Goal: Task Accomplishment & Management: Complete application form

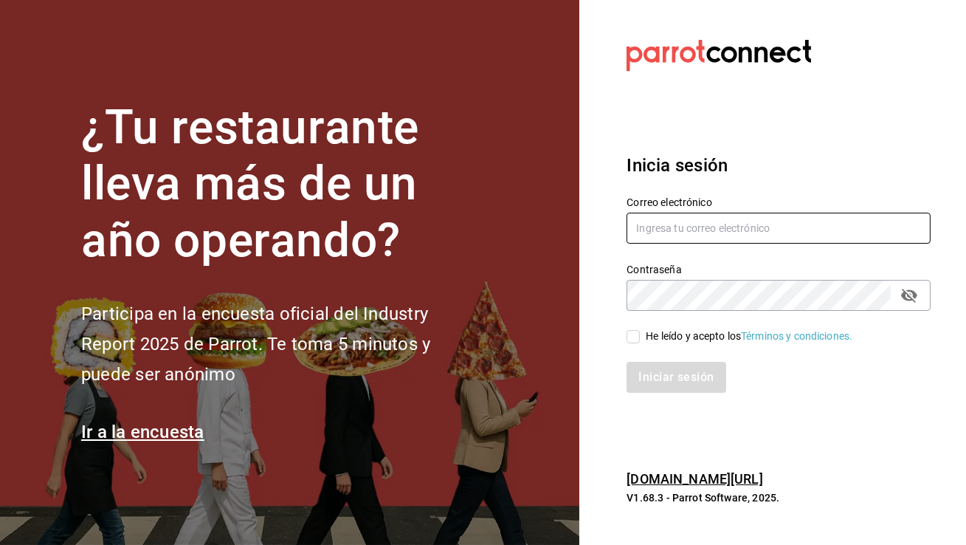
click at [687, 236] on input "text" at bounding box center [779, 228] width 304 height 31
paste input "[EMAIL_ADDRESS][DOMAIN_NAME]"
type input "[EMAIL_ADDRESS][DOMAIN_NAME]"
click at [630, 340] on input "He leído y acepto los Términos y condiciones." at bounding box center [633, 336] width 13 height 13
checkbox input "true"
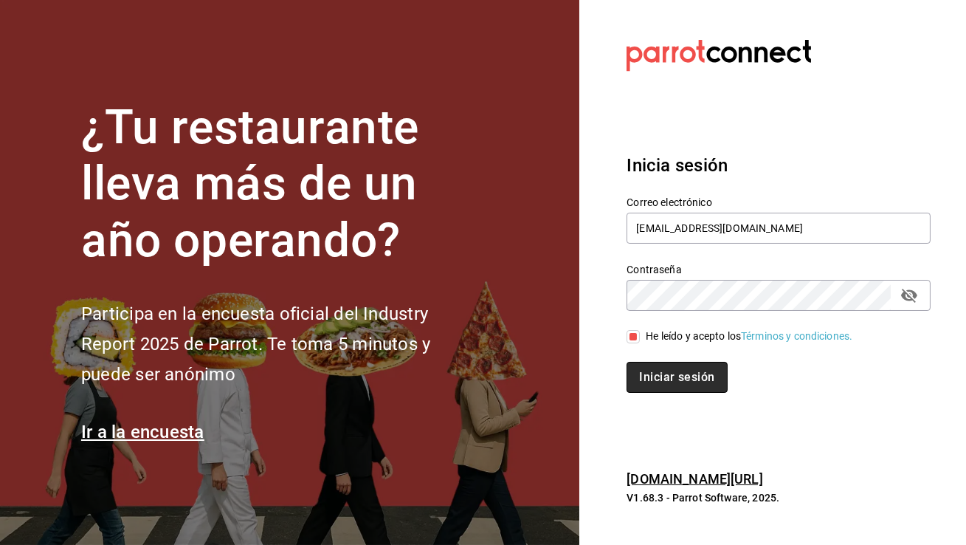
click at [646, 365] on button "Iniciar sesión" at bounding box center [677, 377] width 100 height 31
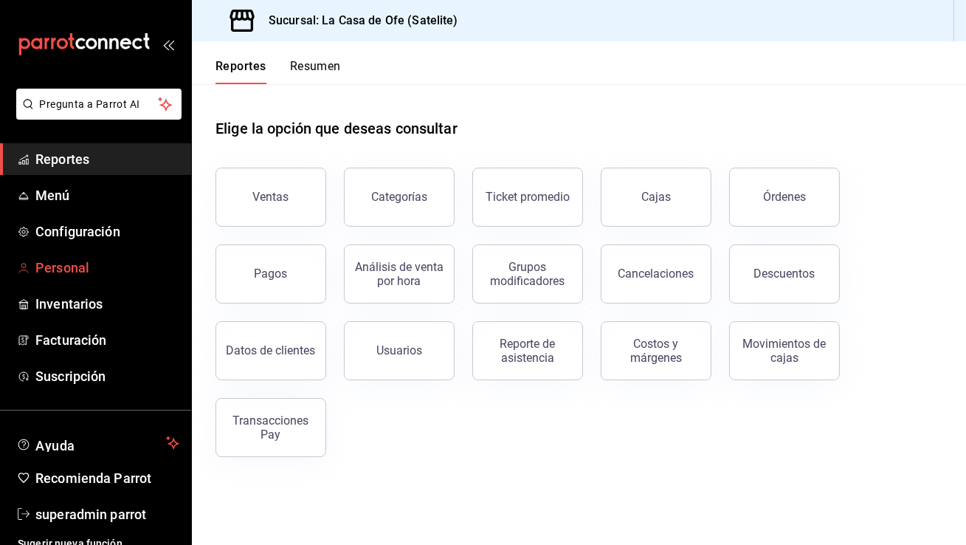
click at [113, 261] on span "Personal" at bounding box center [107, 268] width 144 height 20
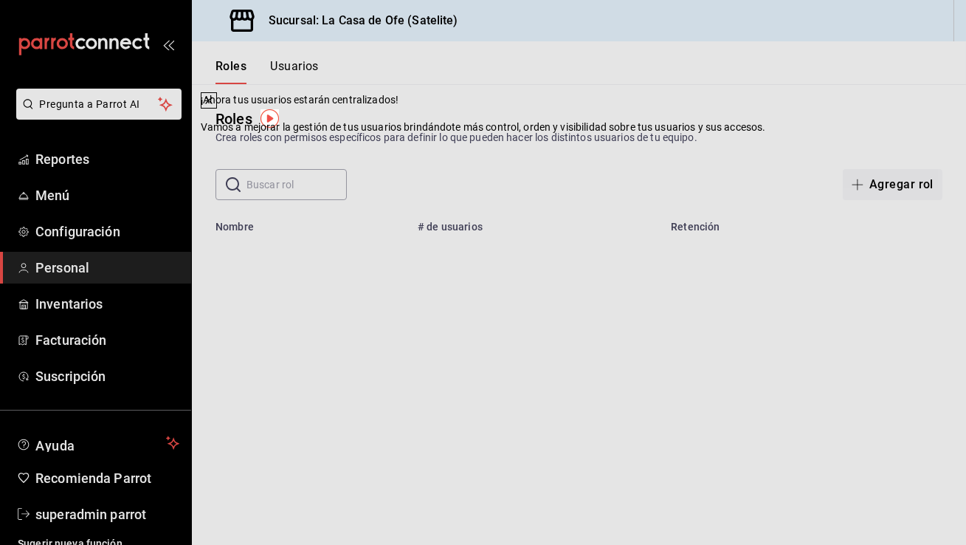
click at [215, 106] on icon at bounding box center [209, 100] width 12 height 12
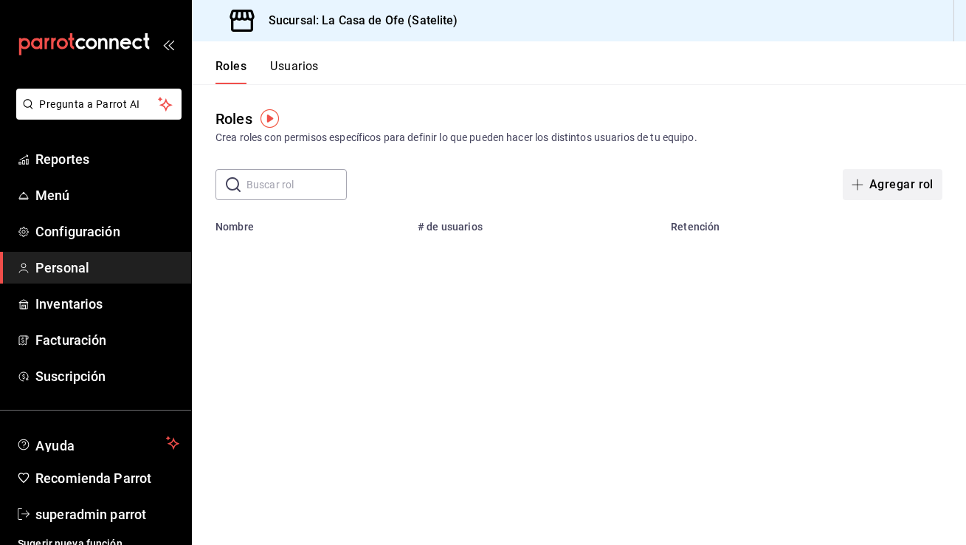
click at [917, 182] on button "Agregar rol" at bounding box center [893, 184] width 100 height 31
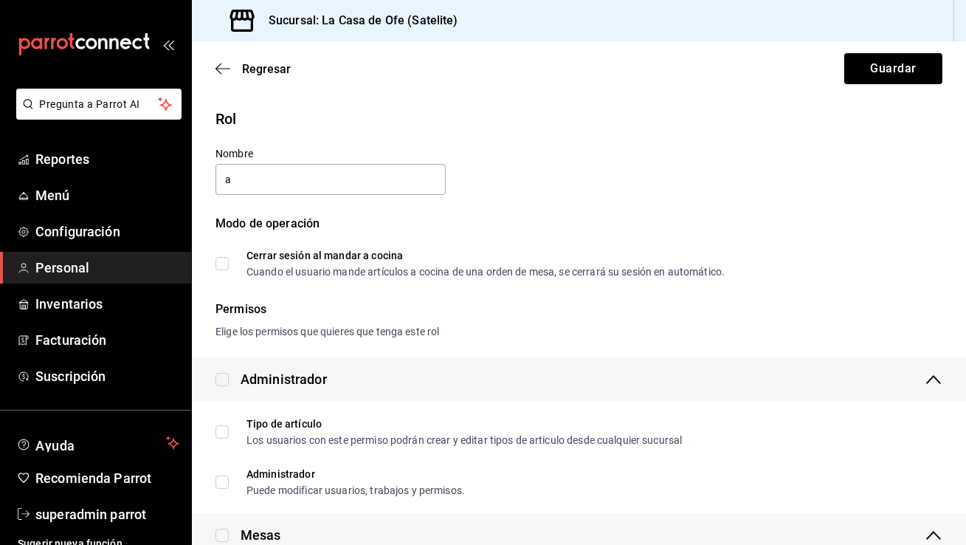
type input "Administrador"
click at [220, 380] on input "checkbox" at bounding box center [222, 379] width 13 height 13
checkbox input "true"
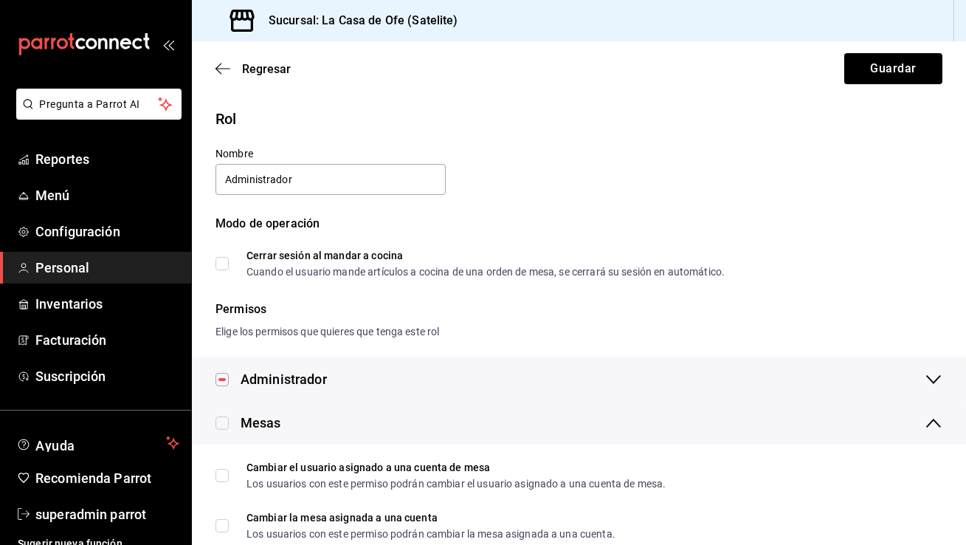
click at [222, 423] on input "checkbox" at bounding box center [222, 422] width 13 height 13
checkbox input "true"
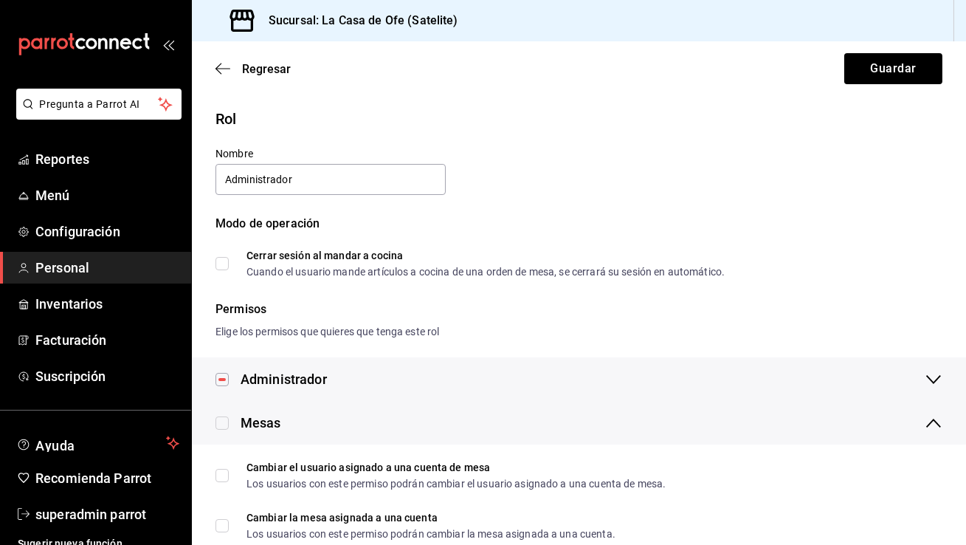
checkbox input "true"
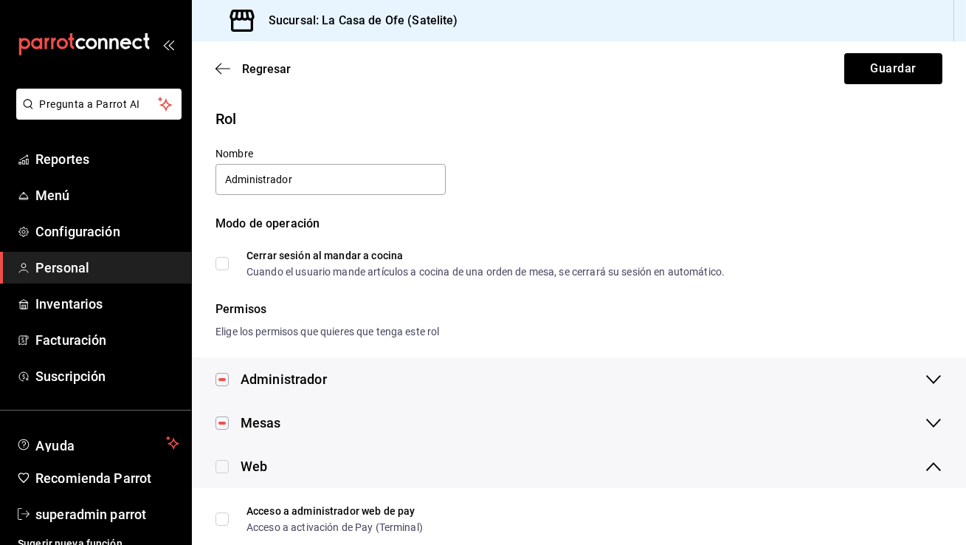
click at [228, 465] on input "checkbox" at bounding box center [222, 466] width 13 height 13
checkbox input "true"
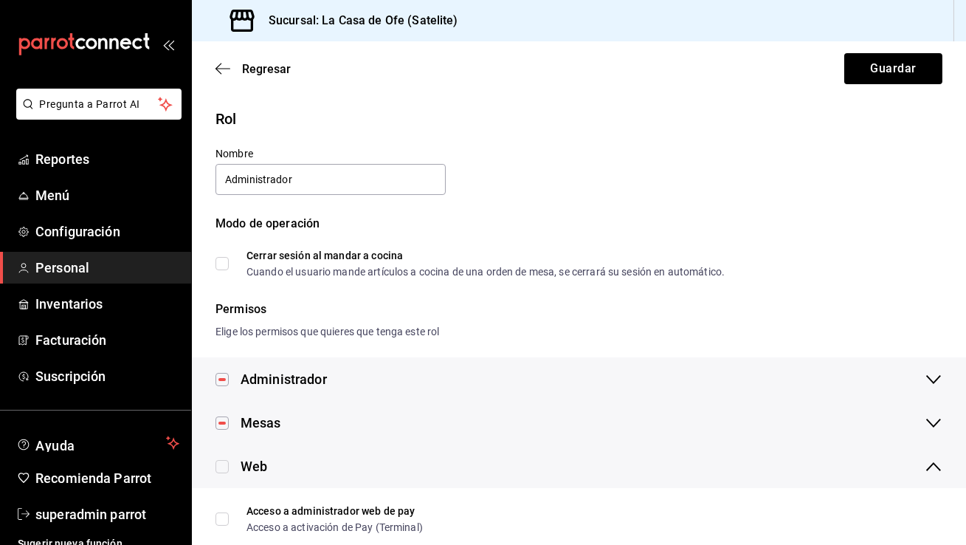
checkbox input "true"
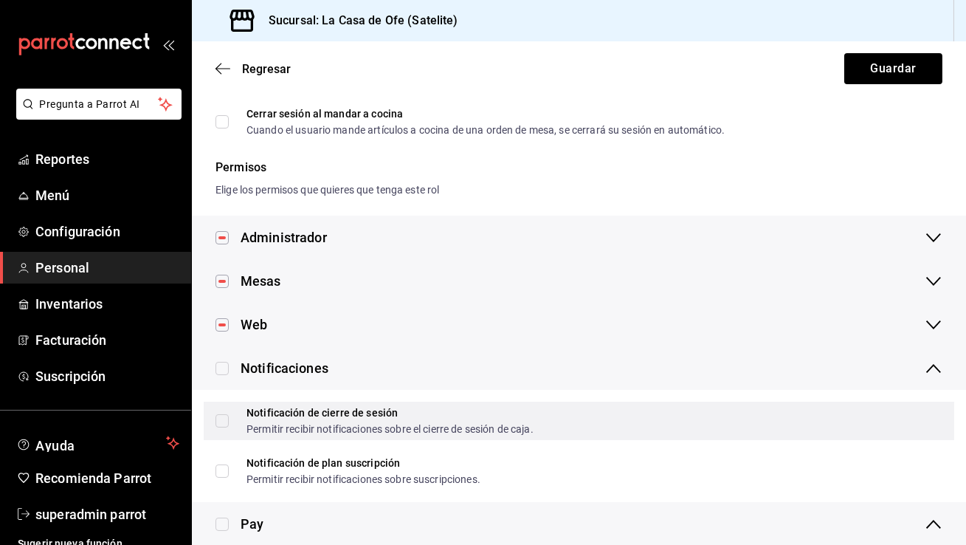
scroll to position [148, 0]
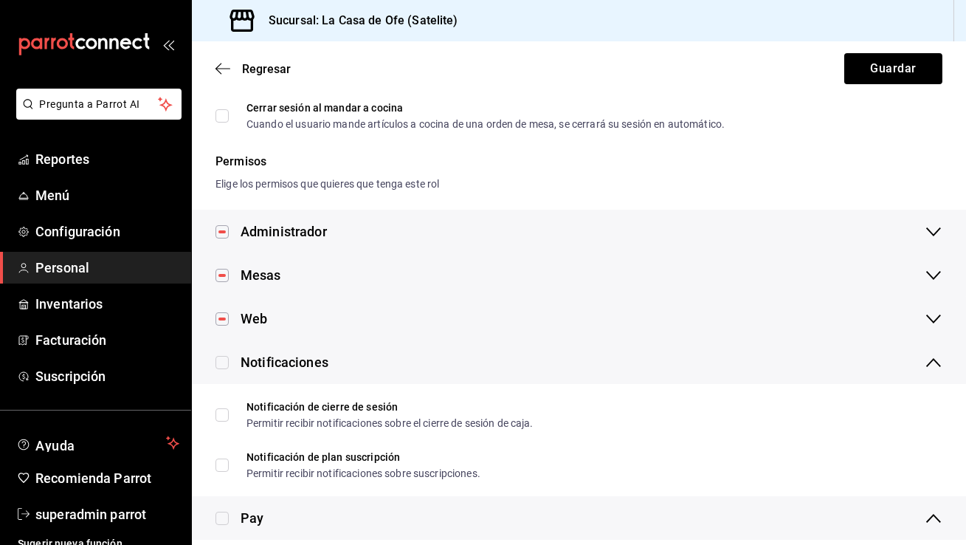
click at [221, 364] on input "checkbox" at bounding box center [222, 362] width 13 height 13
checkbox input "true"
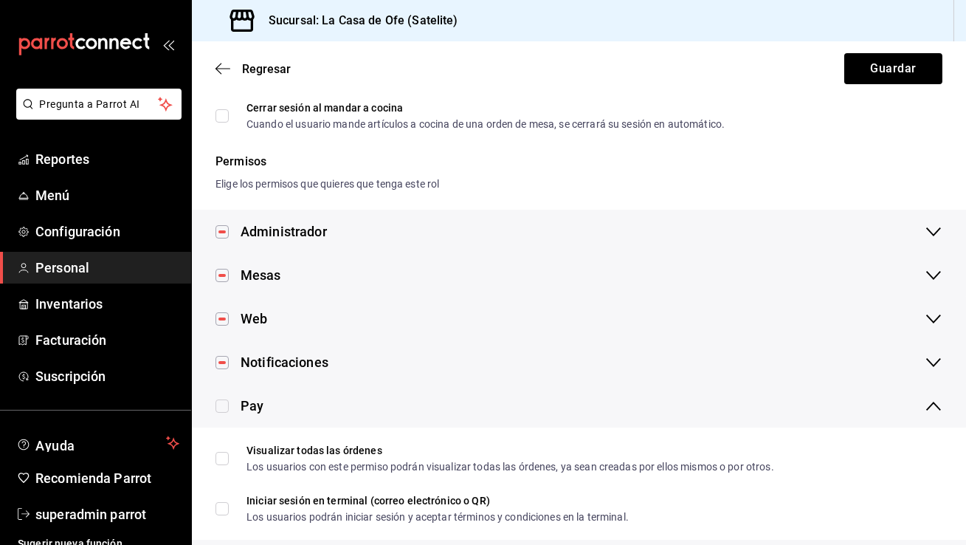
click at [224, 407] on input "checkbox" at bounding box center [222, 405] width 13 height 13
checkbox input "true"
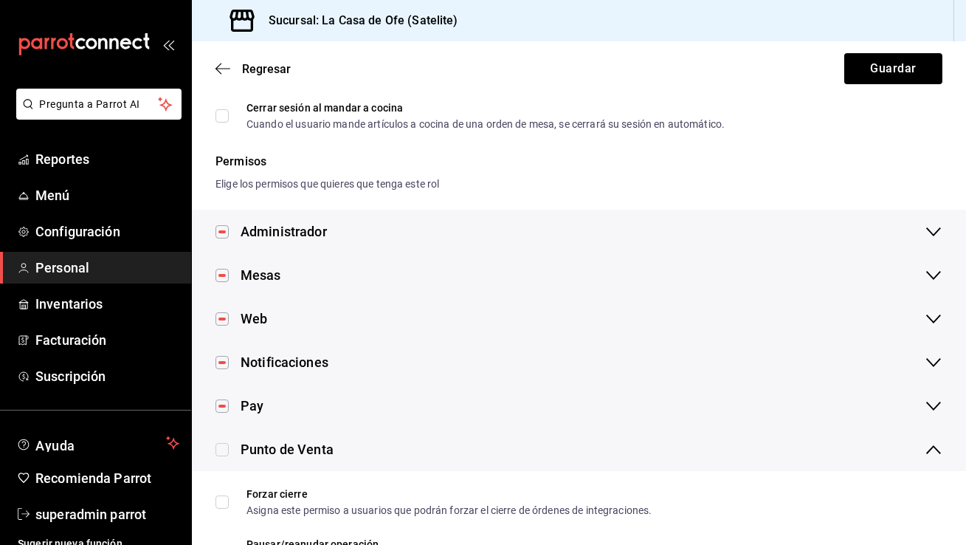
click at [224, 448] on input "checkbox" at bounding box center [222, 449] width 13 height 13
checkbox input "true"
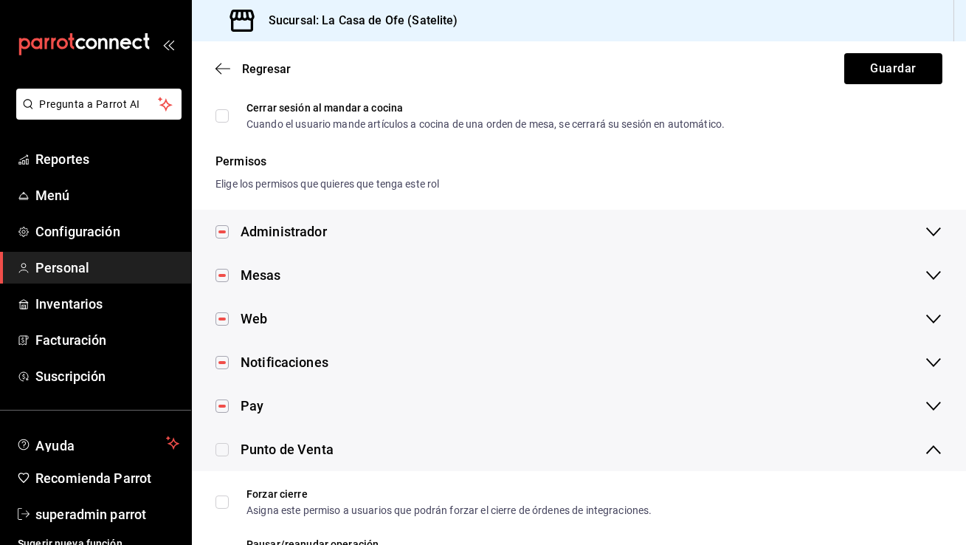
checkbox input "true"
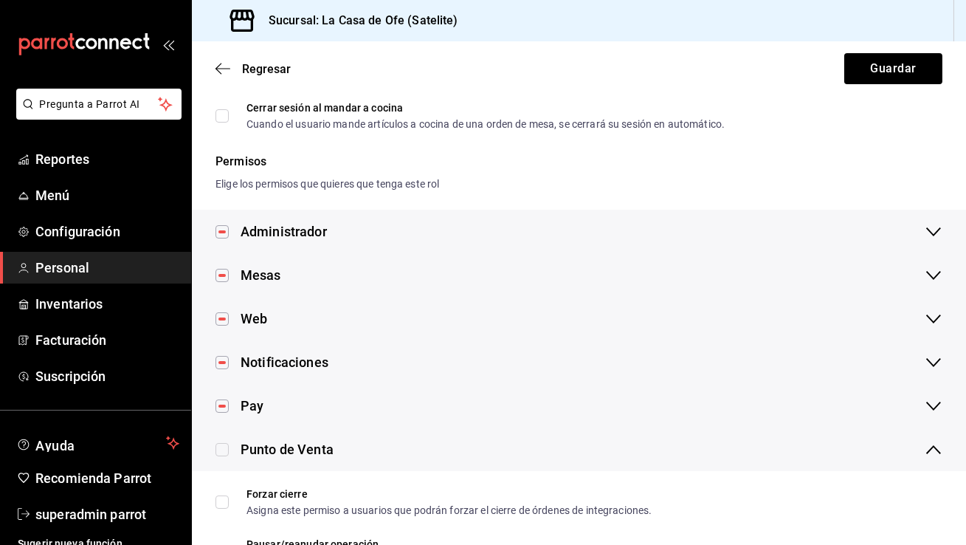
checkbox input "true"
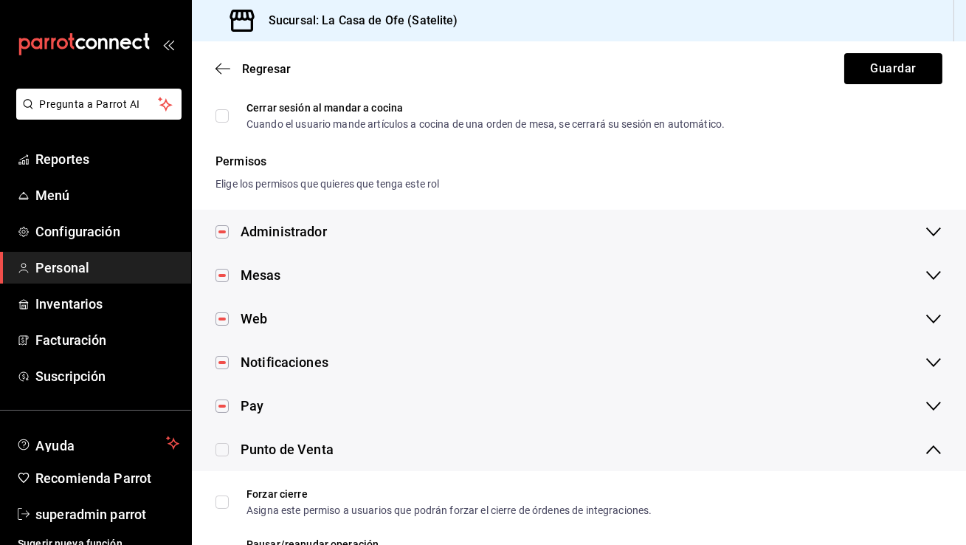
checkbox input "true"
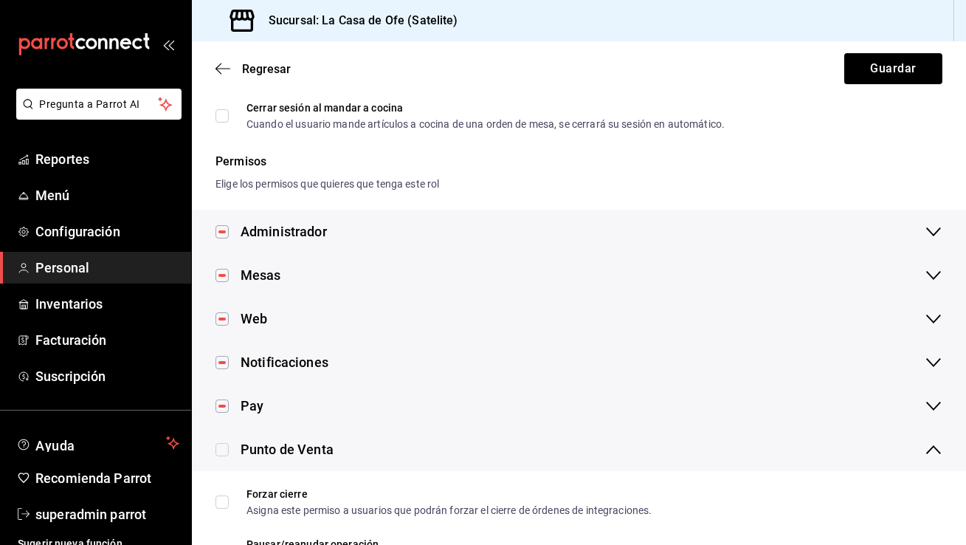
checkbox input "true"
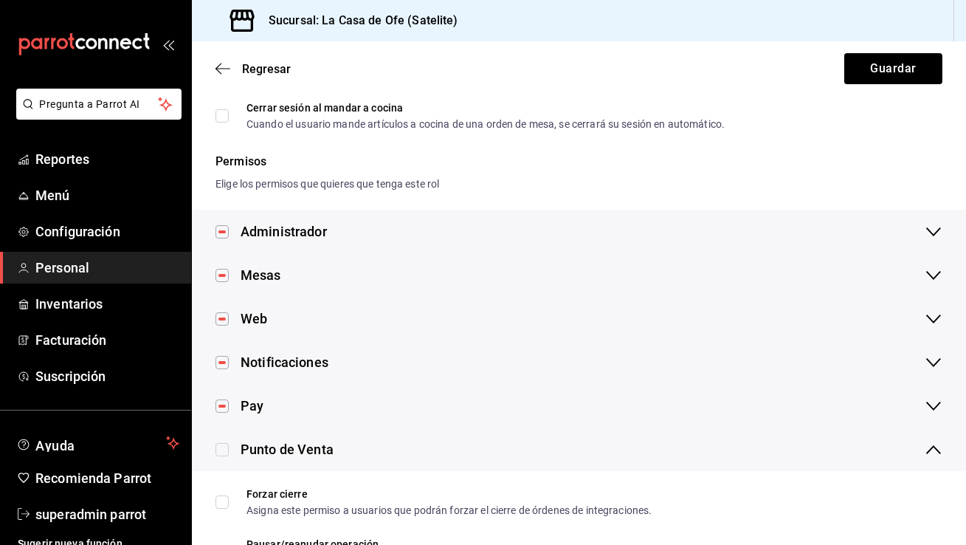
checkbox input "true"
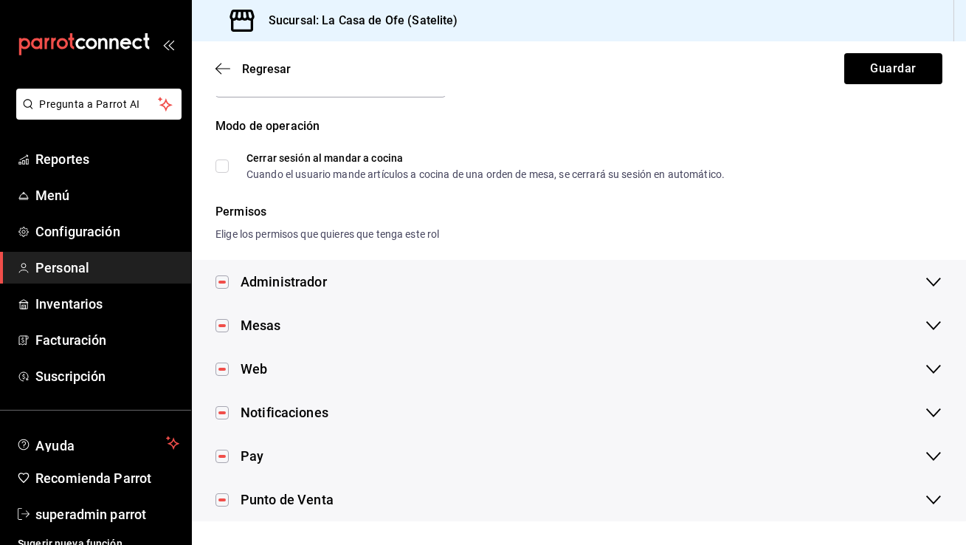
scroll to position [97, 0]
click at [888, 52] on div "Regresar Guardar" at bounding box center [579, 68] width 774 height 55
click at [892, 63] on button "Guardar" at bounding box center [893, 68] width 98 height 31
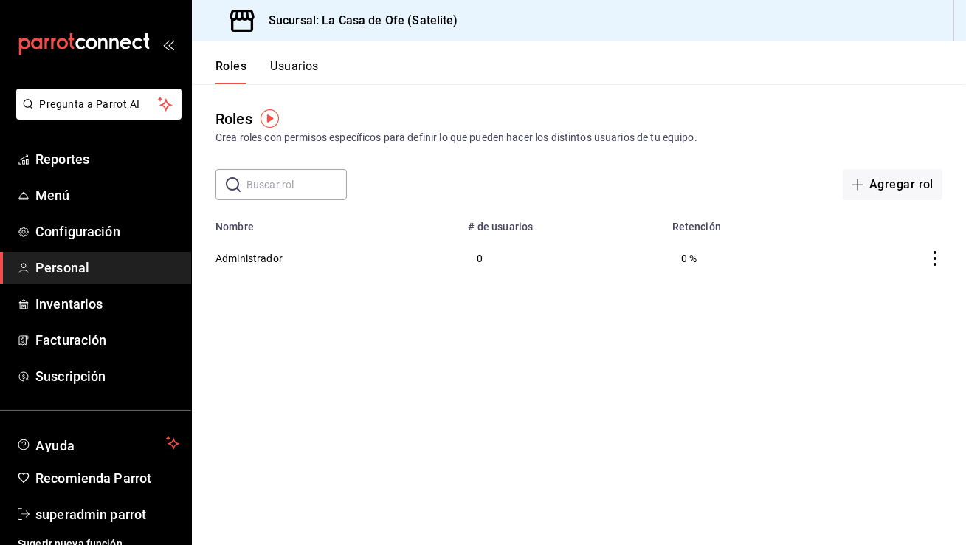
click at [290, 63] on button "Usuarios" at bounding box center [294, 71] width 49 height 25
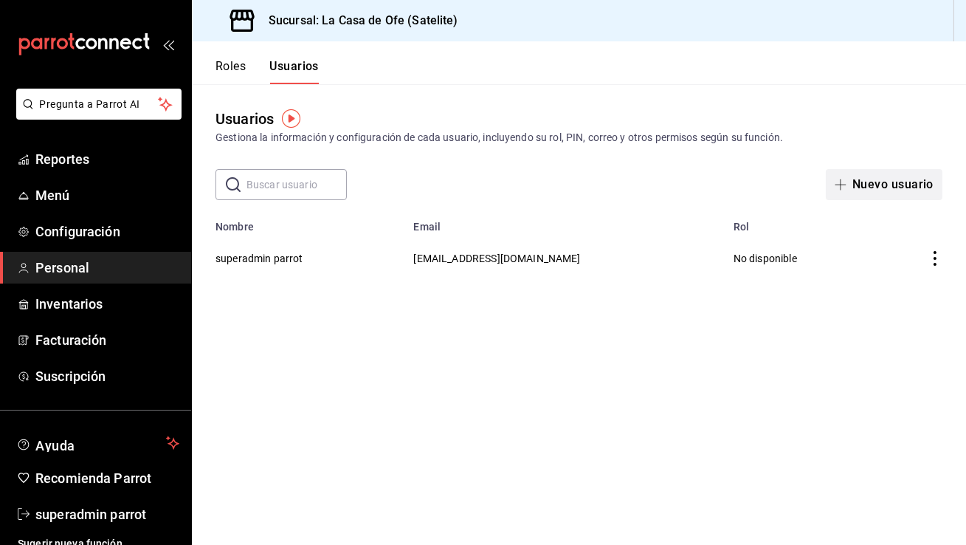
click at [921, 179] on button "Nuevo usuario" at bounding box center [884, 184] width 117 height 31
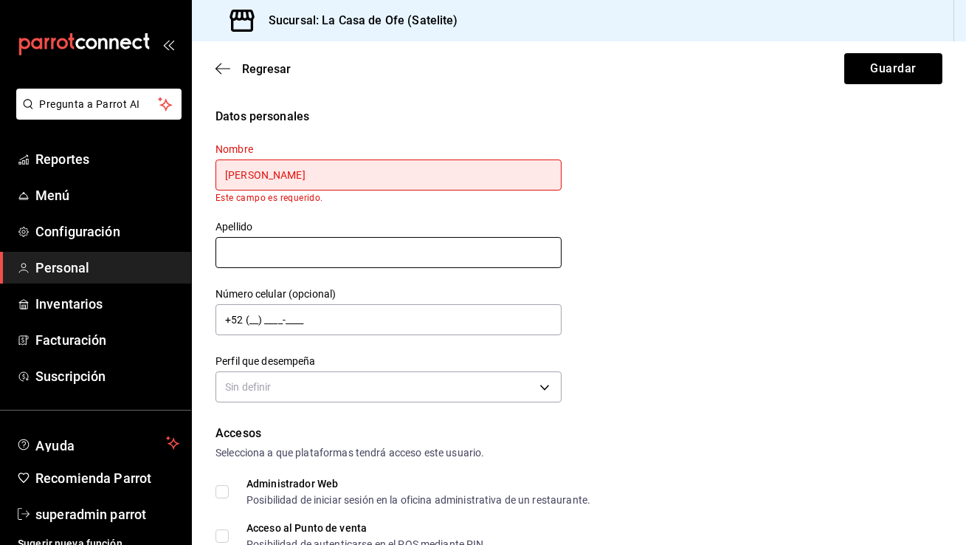
type input "[PERSON_NAME]"
click at [258, 241] on input "text" at bounding box center [389, 252] width 346 height 31
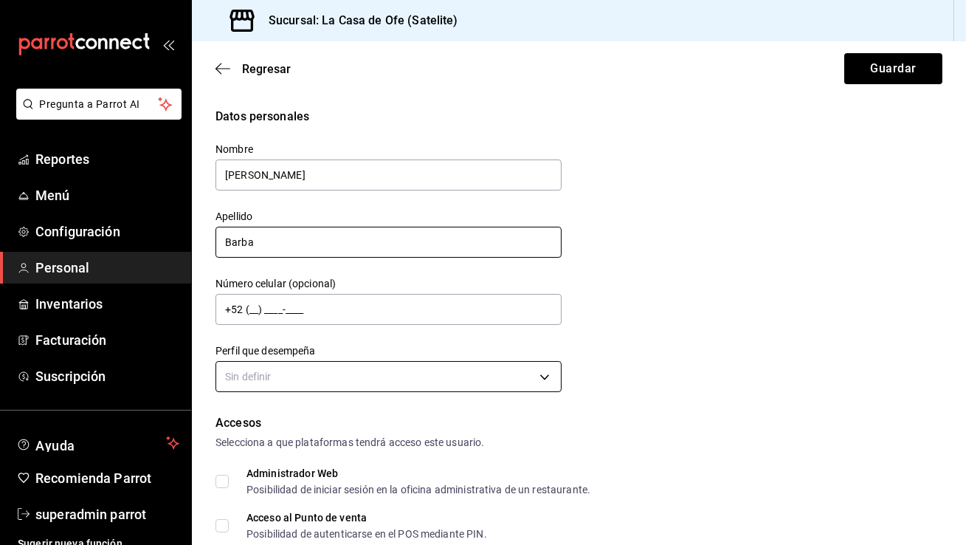
type input "Barba"
click at [231, 377] on body "Pregunta a Parrot AI Reportes Menú Configuración Personal Inventarios Facturaci…" at bounding box center [483, 272] width 966 height 545
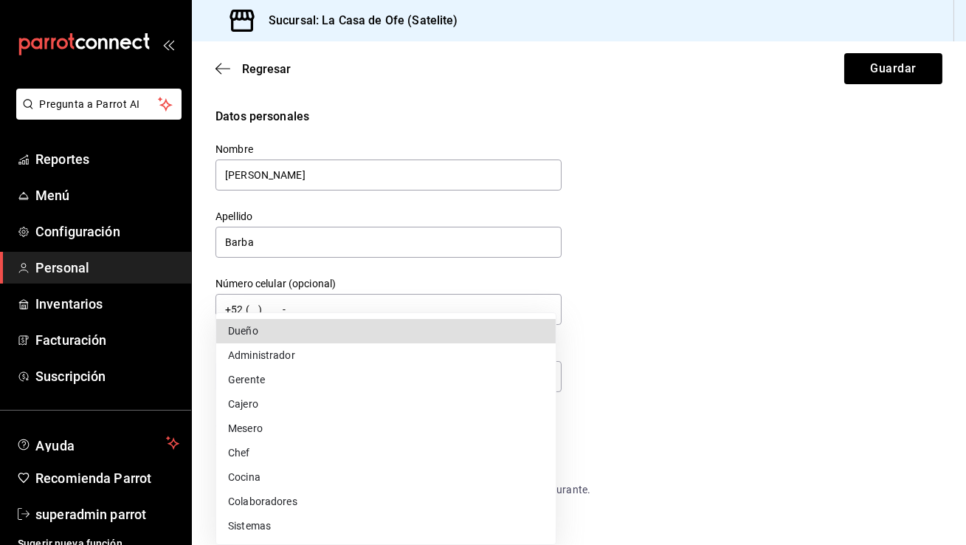
click at [257, 354] on li "Administrador" at bounding box center [385, 355] width 339 height 24
type input "ADMIN"
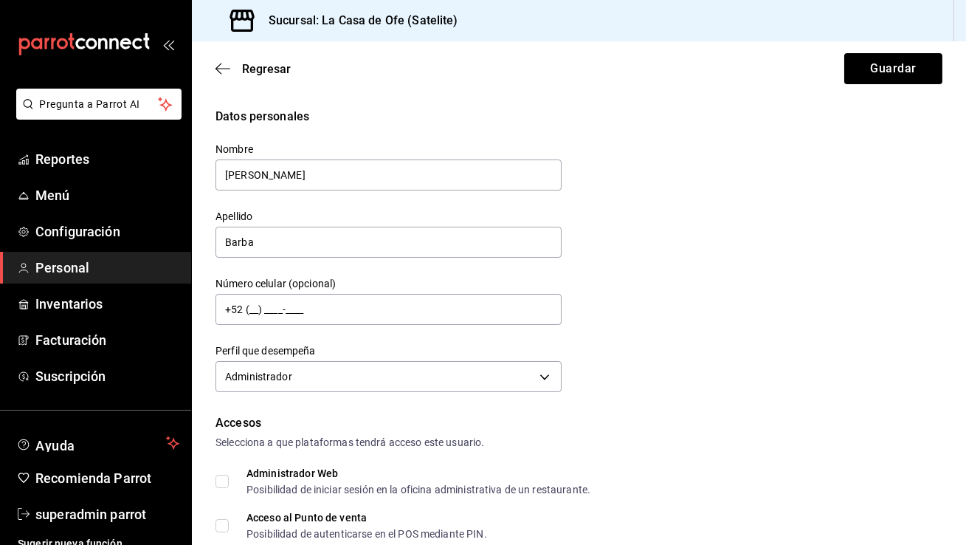
click at [221, 484] on input "Administrador Web Posibilidad de iniciar sesión en la oficina administrativa de…" at bounding box center [222, 481] width 13 height 13
checkbox input "true"
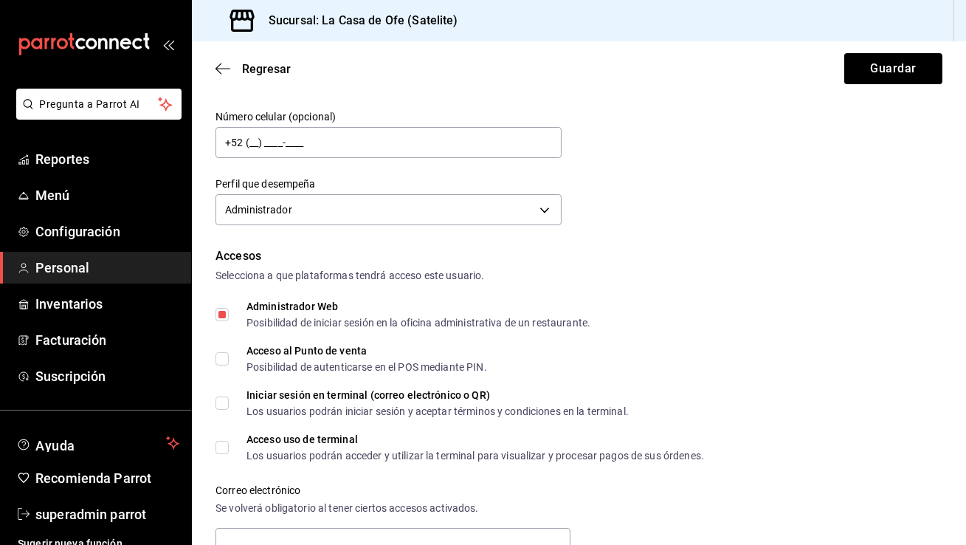
scroll to position [242, 0]
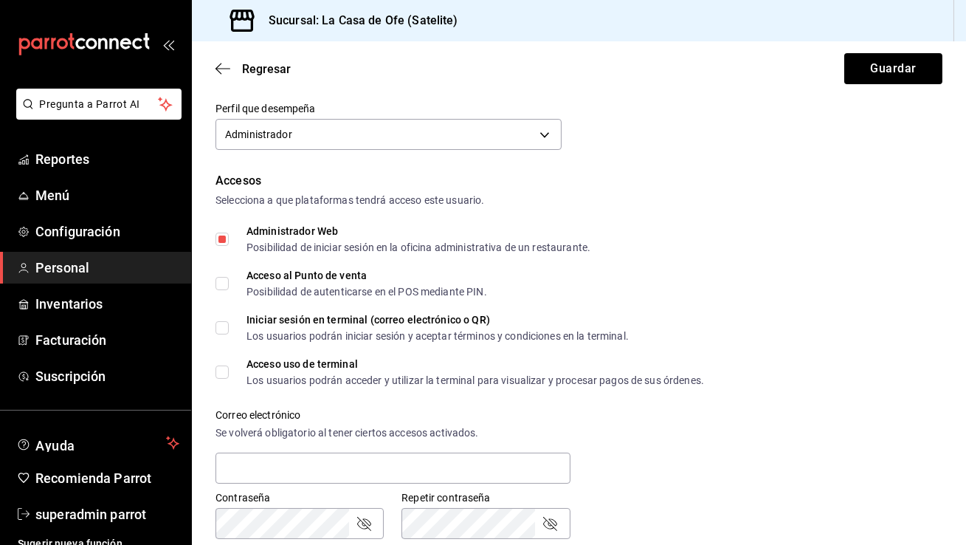
click at [216, 286] on input "Acceso al Punto de venta Posibilidad de autenticarse en el POS mediante PIN." at bounding box center [222, 283] width 13 height 13
checkbox input "true"
click at [219, 326] on input "Iniciar sesión en terminal (correo electrónico o QR) Los usuarios podrán inicia…" at bounding box center [222, 327] width 13 height 13
checkbox input "true"
click at [219, 365] on input "Acceso uso de terminal Los usuarios podrán acceder y utilizar la terminal para …" at bounding box center [222, 371] width 13 height 13
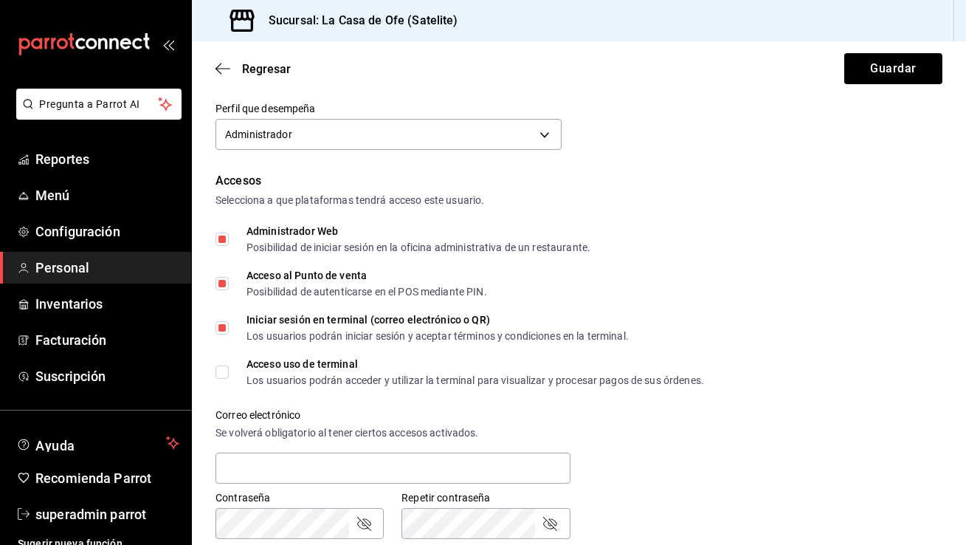
checkbox input "true"
click at [250, 458] on input "text" at bounding box center [393, 467] width 355 height 31
paste input "[EMAIL_ADDRESS][DOMAIN_NAME]"
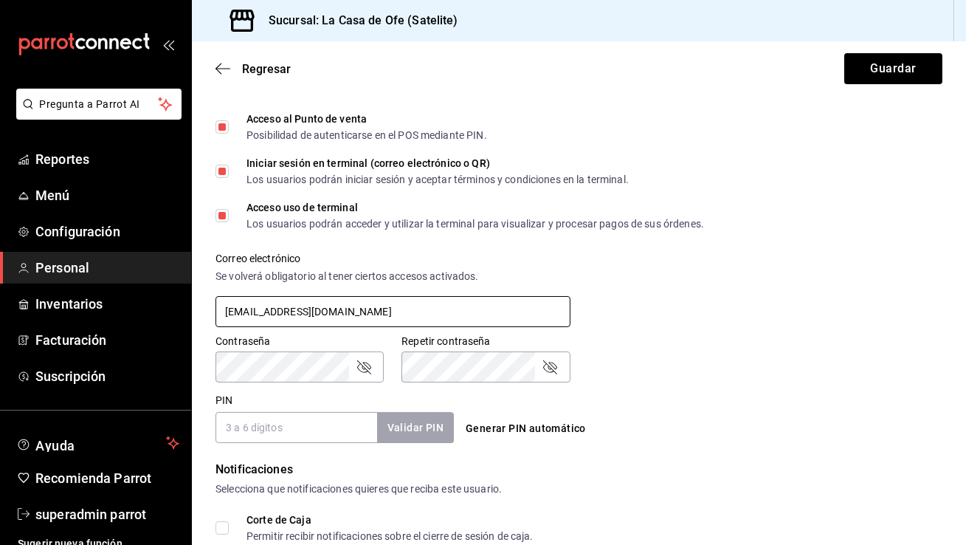
scroll to position [494, 0]
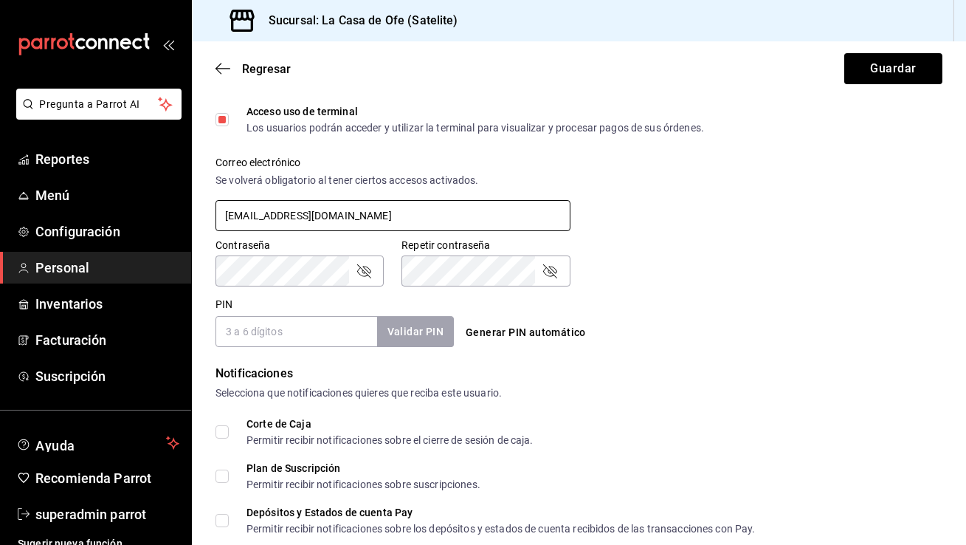
type input "[EMAIL_ADDRESS][DOMAIN_NAME]"
click at [304, 235] on div "Contraseña Contraseña" at bounding box center [291, 253] width 186 height 65
click at [370, 273] on icon "passwordField" at bounding box center [364, 271] width 18 height 18
click at [545, 272] on icon "passwordField" at bounding box center [550, 271] width 18 height 18
click at [307, 339] on input "PIN" at bounding box center [297, 331] width 162 height 31
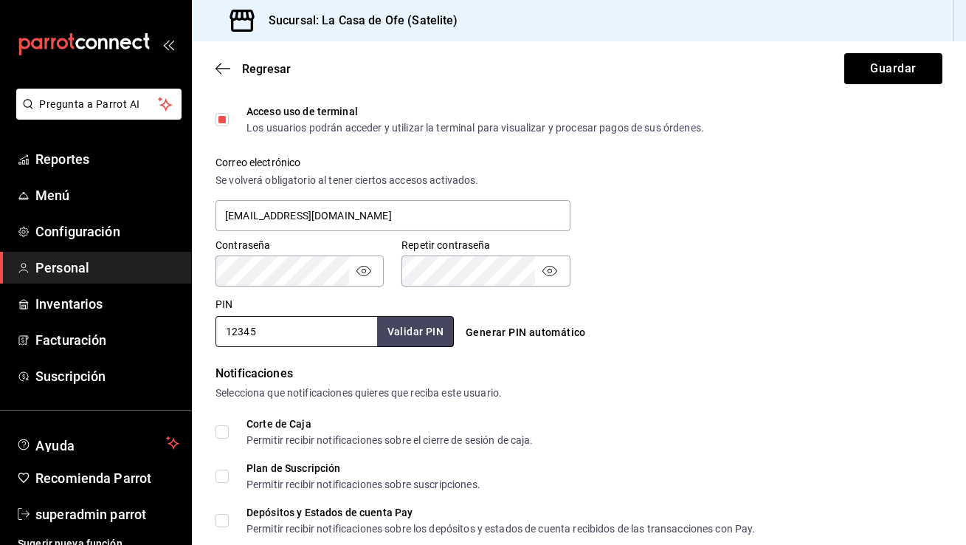
type input "12345"
click at [607, 290] on div "Accesos Selecciona a que plataformas tendrá acceso este usuario. Administrador …" at bounding box center [579, 133] width 727 height 427
click at [221, 433] on input "Corte de Caja Permitir recibir notificaciones sobre el cierre de sesión de caja." at bounding box center [222, 431] width 13 height 13
checkbox input "true"
click at [221, 477] on input "Plan de Suscripción Permitir recibir notificaciones sobre suscripciones." at bounding box center [222, 475] width 13 height 13
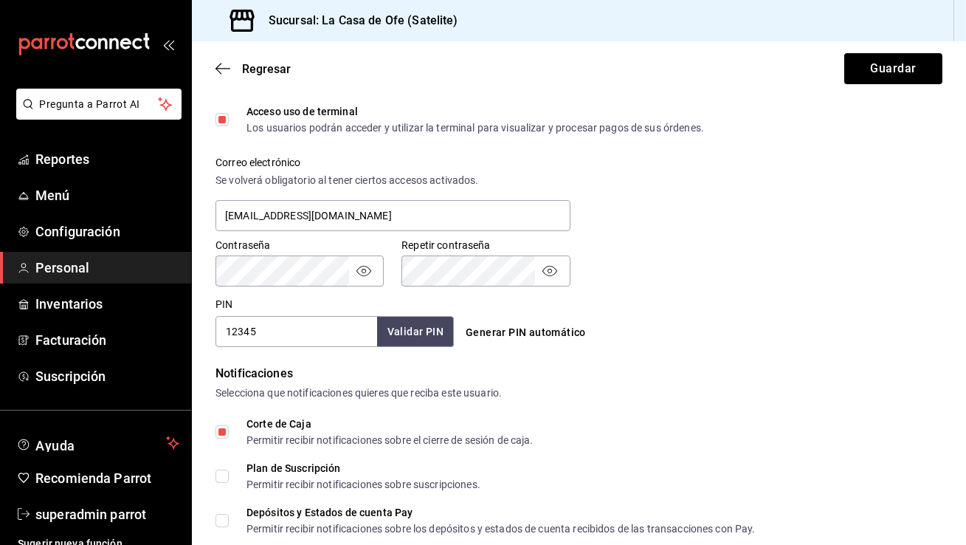
checkbox input "true"
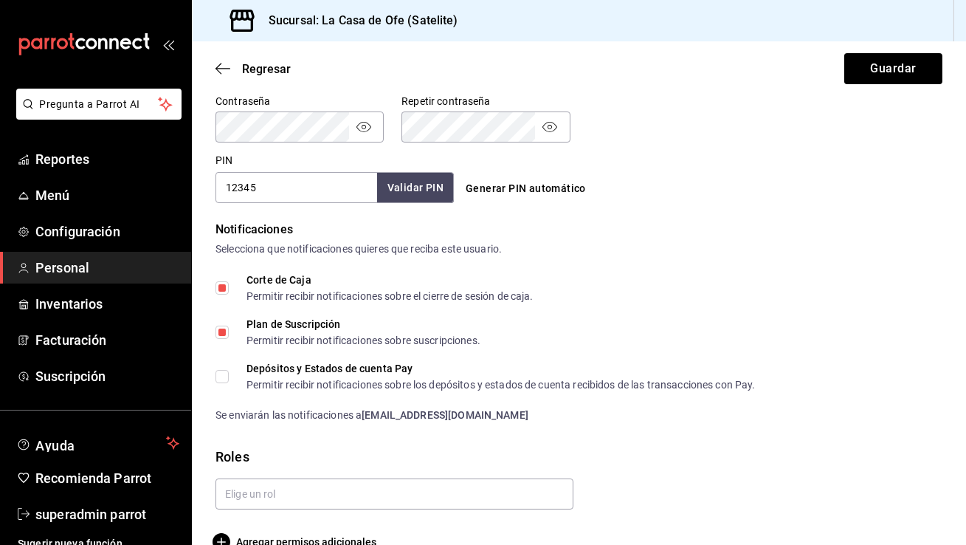
scroll to position [667, 0]
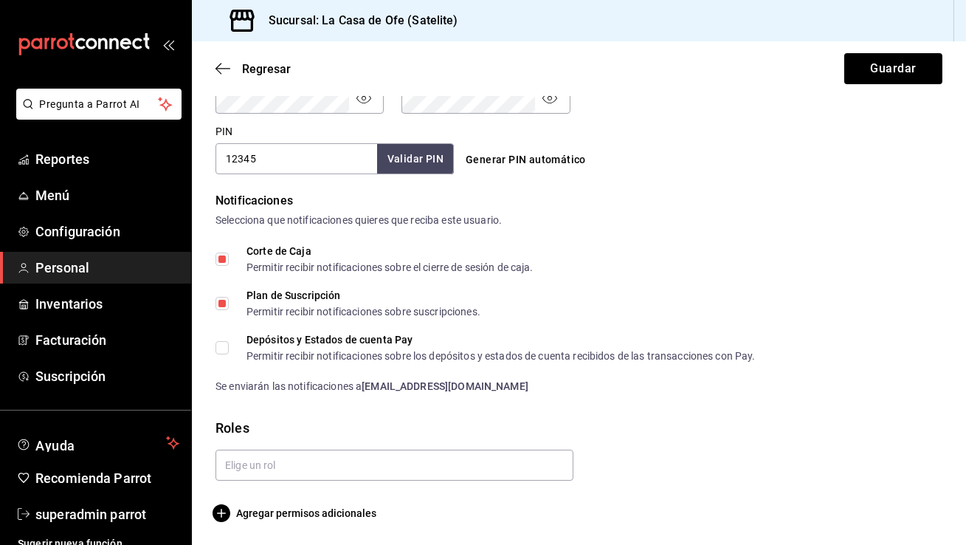
click at [223, 347] on input "Depósitos y Estados de cuenta Pay Permitir recibir notificaciones sobre los dep…" at bounding box center [222, 347] width 13 height 13
checkbox input "true"
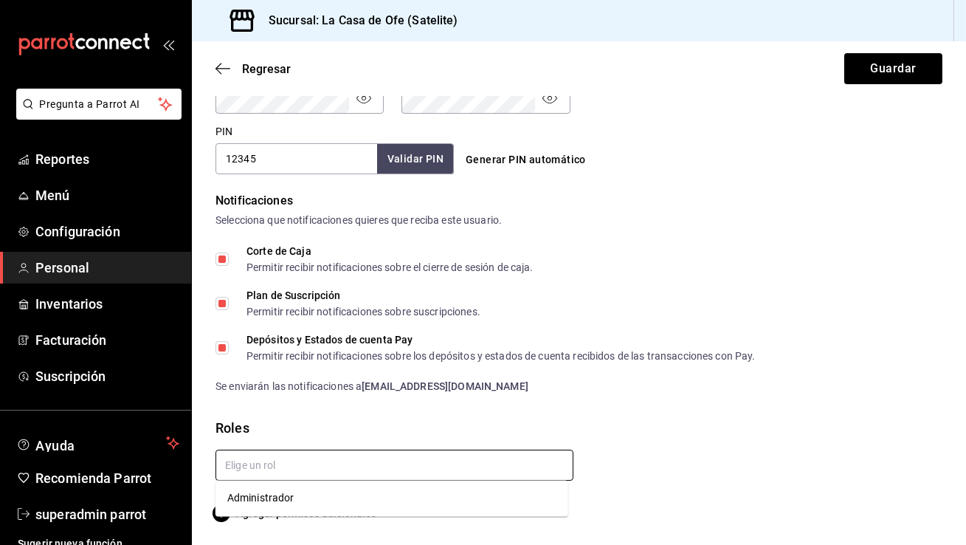
click at [253, 461] on input "text" at bounding box center [395, 464] width 358 height 31
click at [272, 498] on li "Administrador" at bounding box center [392, 498] width 353 height 24
click at [748, 418] on div "Roles" at bounding box center [579, 428] width 727 height 20
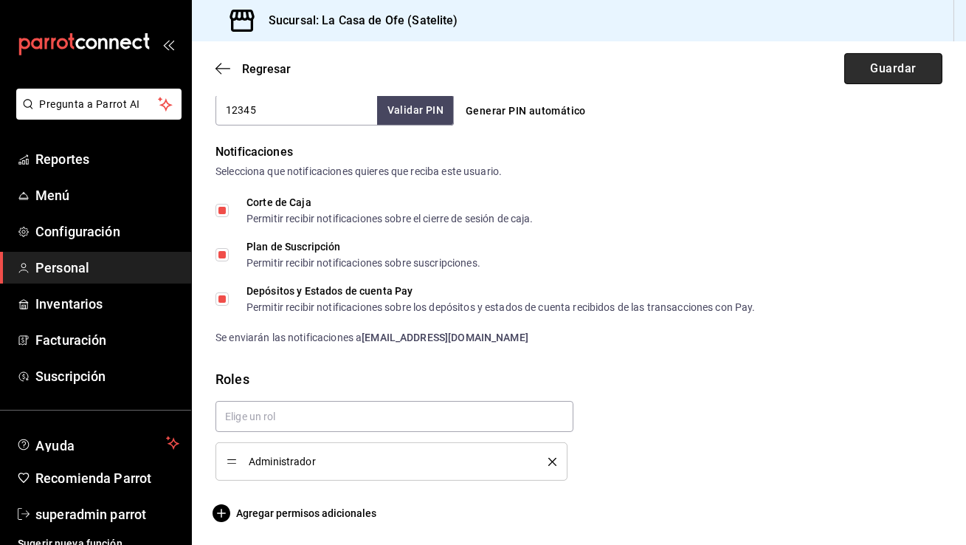
click at [899, 68] on button "Guardar" at bounding box center [893, 68] width 98 height 31
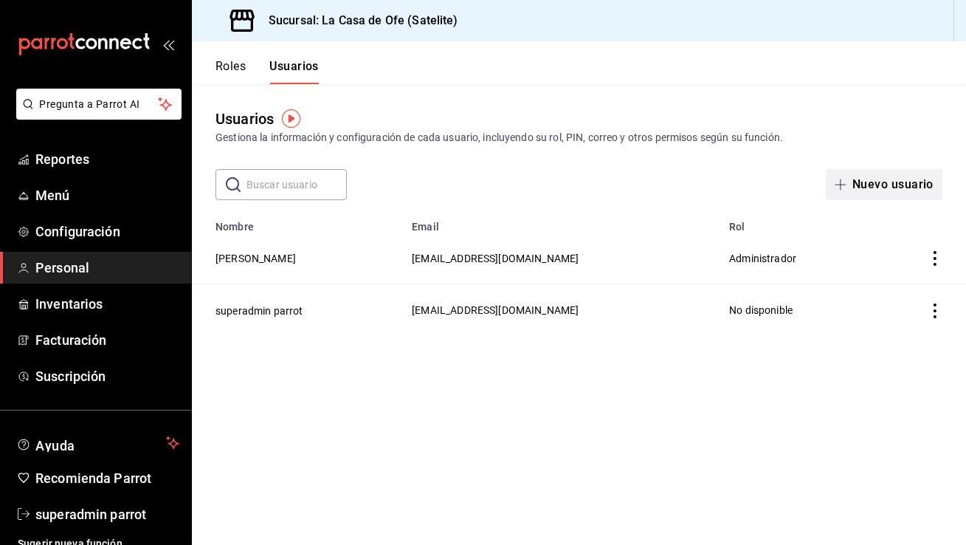
click at [878, 186] on button "Nuevo usuario" at bounding box center [884, 184] width 117 height 31
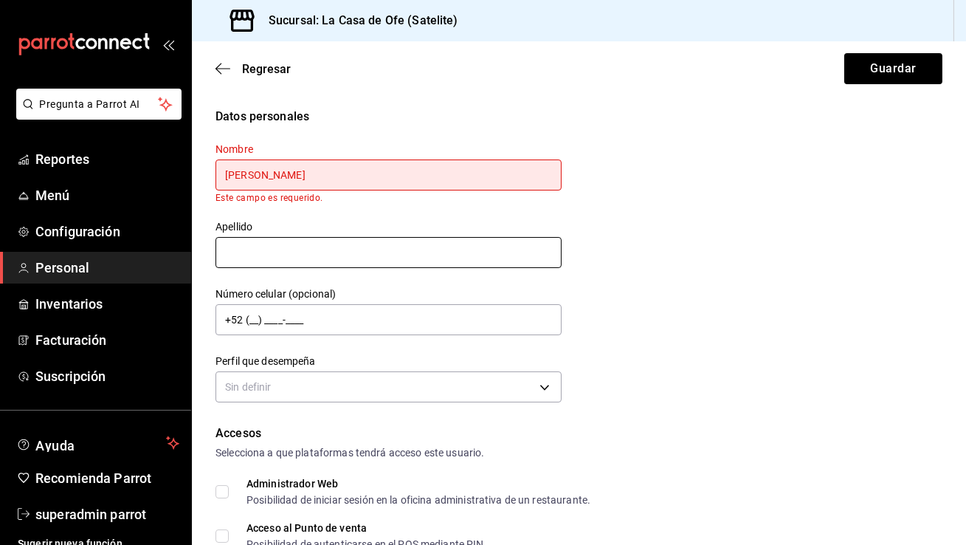
type input "[PERSON_NAME]"
click at [275, 247] on input "text" at bounding box center [389, 252] width 346 height 31
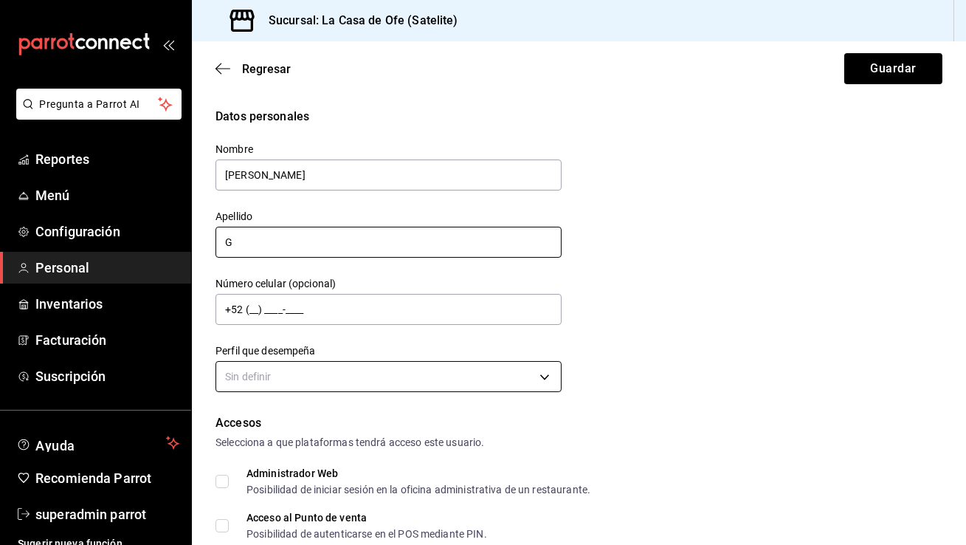
type input "G"
click at [252, 388] on body "Pregunta a Parrot AI Reportes Menú Configuración Personal Inventarios Facturaci…" at bounding box center [483, 272] width 966 height 545
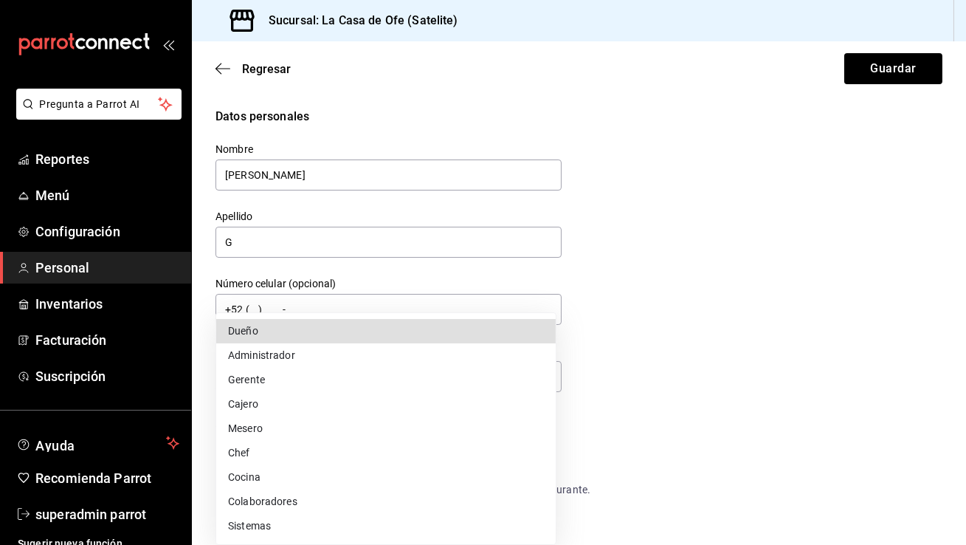
click at [255, 343] on li "Administrador" at bounding box center [385, 355] width 339 height 24
type input "ADMIN"
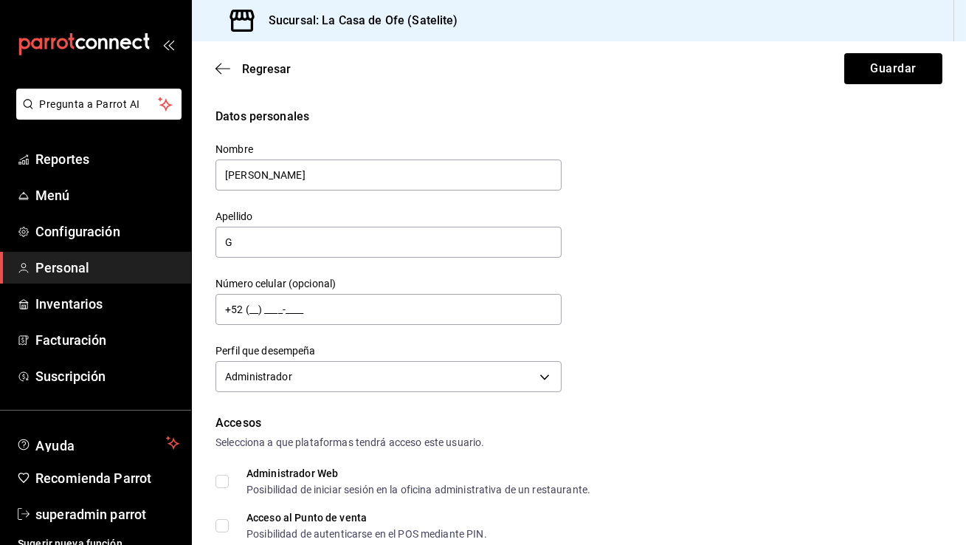
click at [224, 478] on input "Administrador Web Posibilidad de iniciar sesión en la oficina administrativa de…" at bounding box center [222, 481] width 13 height 13
checkbox input "true"
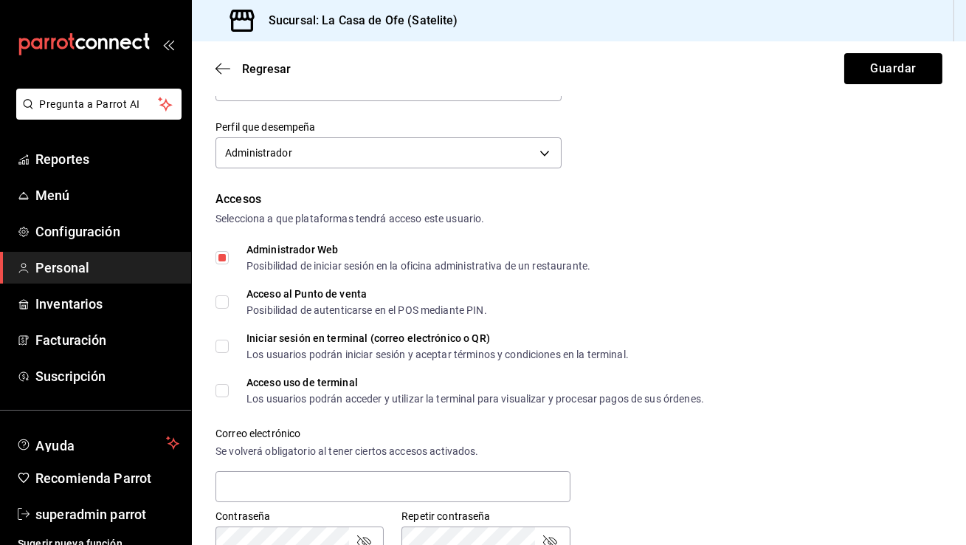
scroll to position [321, 0]
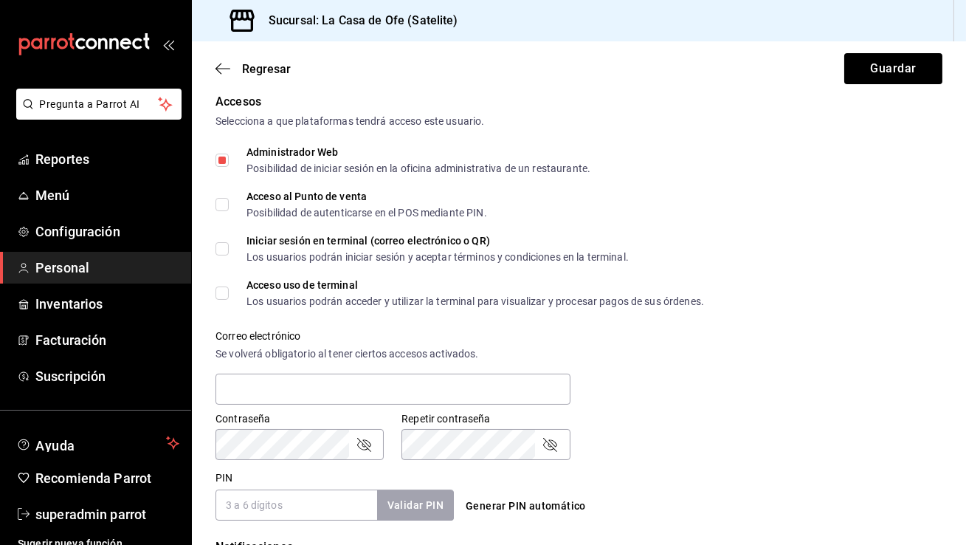
click at [218, 207] on input "Acceso al Punto de venta Posibilidad de autenticarse en el POS mediante PIN." at bounding box center [222, 204] width 13 height 13
checkbox input "true"
click at [227, 261] on label "Iniciar sesión en terminal (correo electrónico o QR) Los usuarios podrán inicia…" at bounding box center [422, 248] width 413 height 27
click at [227, 255] on input "Iniciar sesión en terminal (correo electrónico o QR) Los usuarios podrán inicia…" at bounding box center [222, 248] width 13 height 13
checkbox input "true"
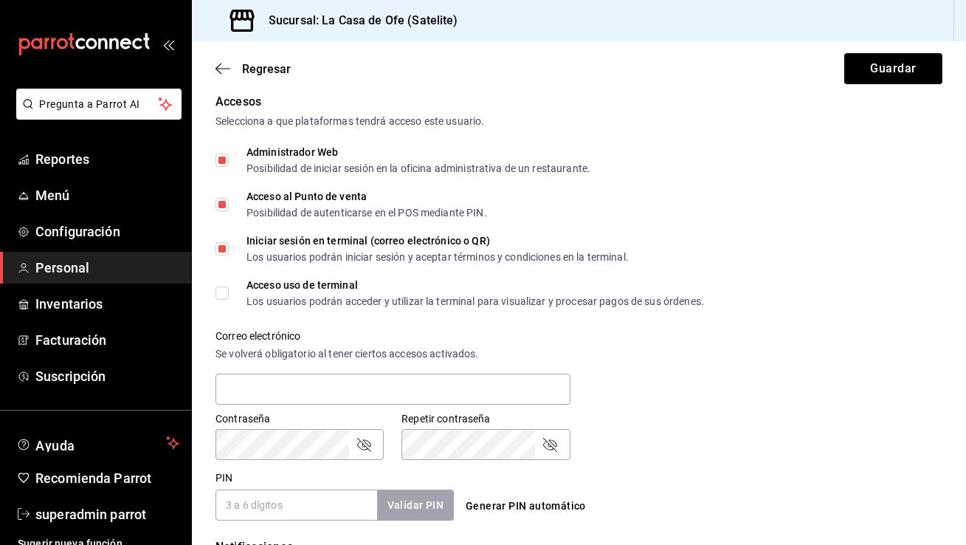
click at [224, 289] on input "Acceso uso de terminal Los usuarios podrán acceder y utilizar la terminal para …" at bounding box center [222, 292] width 13 height 13
checkbox input "true"
click at [236, 384] on input "text" at bounding box center [393, 388] width 355 height 31
paste input "[EMAIL_ADDRESS][DOMAIN_NAME]"
type input "[EMAIL_ADDRESS][DOMAIN_NAME]"
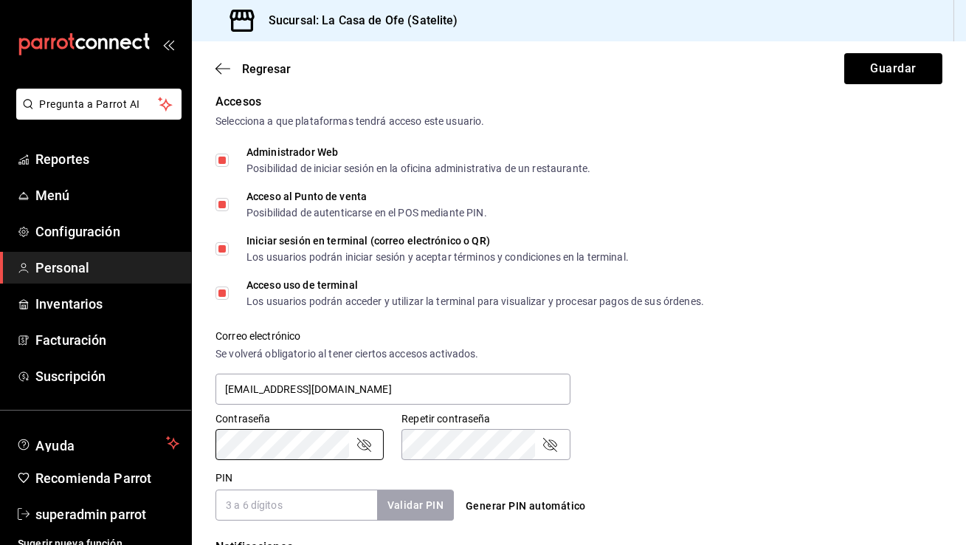
click at [267, 424] on label "Contraseña" at bounding box center [300, 419] width 168 height 10
click at [311, 505] on input "PIN" at bounding box center [297, 504] width 162 height 31
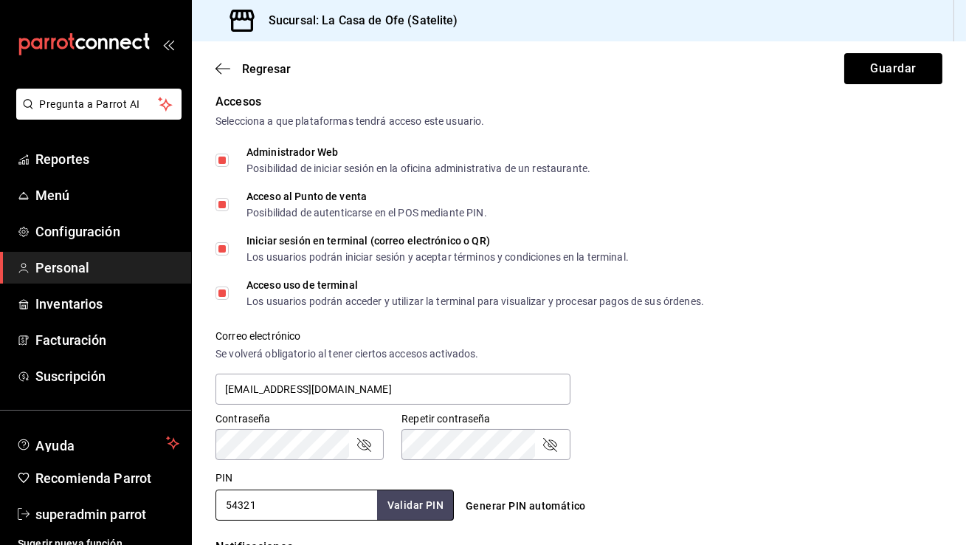
type input "54321"
click at [826, 441] on div "Contraseña Contraseña Repetir contraseña Repetir contraseña" at bounding box center [570, 427] width 745 height 65
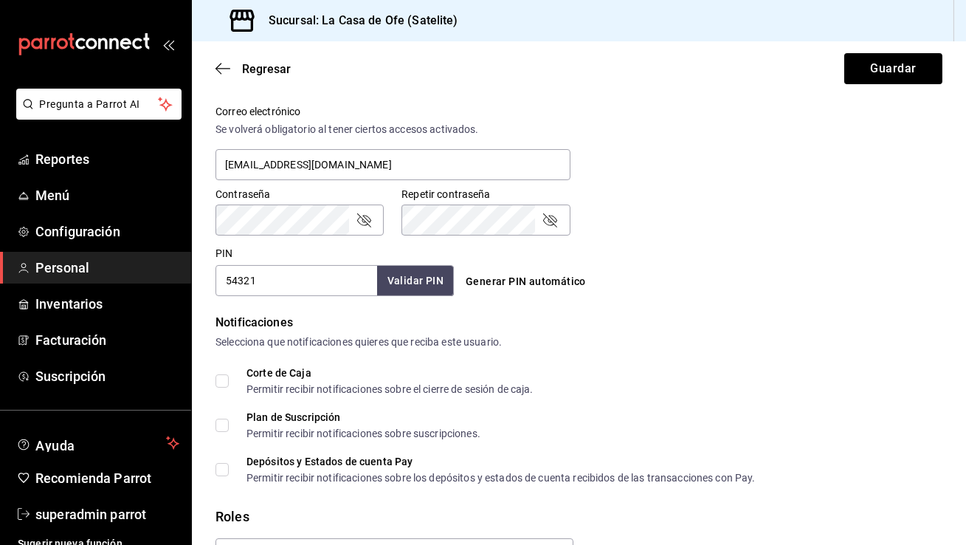
scroll to position [634, 0]
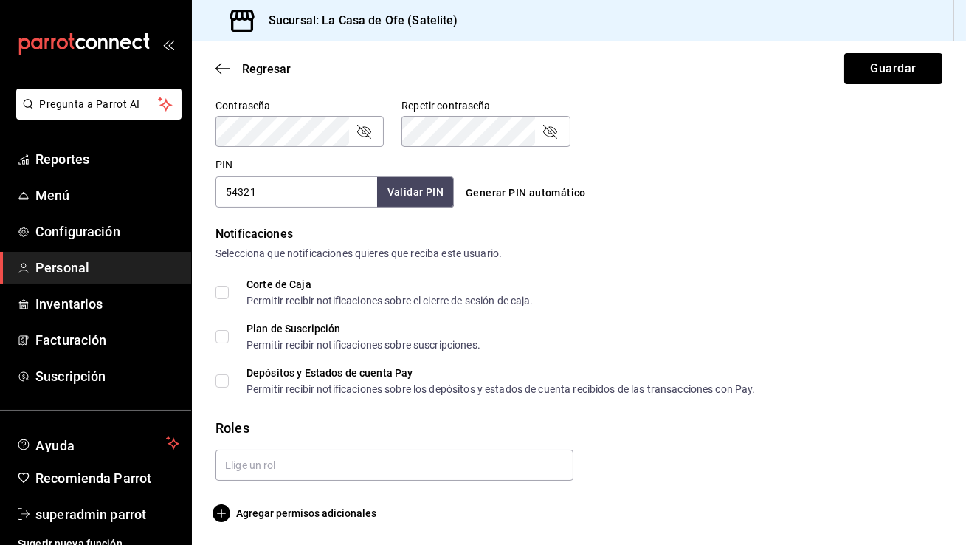
click at [231, 294] on span "Corte de Caja Permitir recibir notificaciones sobre el cierre de sesión de caja." at bounding box center [381, 292] width 305 height 27
click at [229, 294] on input "Corte de Caja Permitir recibir notificaciones sobre el cierre de sesión de caja." at bounding box center [222, 292] width 13 height 13
checkbox input "true"
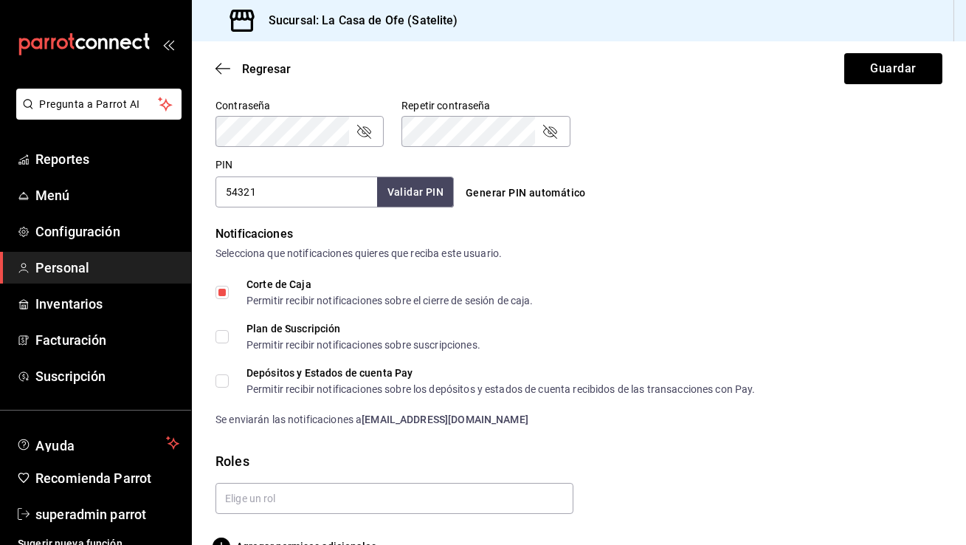
click at [227, 343] on label "Plan de Suscripción Permitir recibir notificaciones sobre suscripciones." at bounding box center [348, 336] width 265 height 27
click at [227, 343] on input "Plan de Suscripción Permitir recibir notificaciones sobre suscripciones." at bounding box center [222, 336] width 13 height 13
checkbox input "true"
click at [227, 384] on input "Depósitos y Estados de cuenta Pay Permitir recibir notificaciones sobre los dep…" at bounding box center [222, 380] width 13 height 13
checkbox input "true"
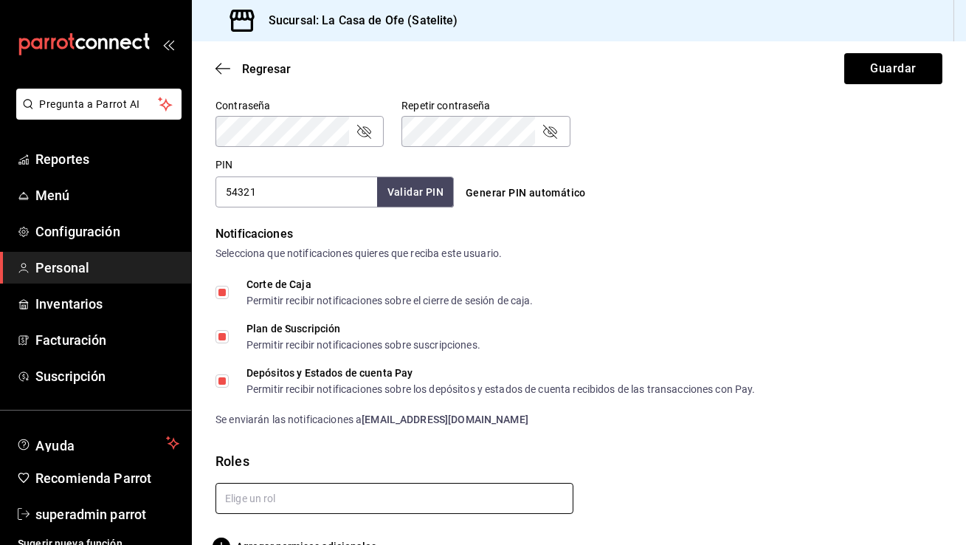
click at [272, 492] on input "text" at bounding box center [395, 498] width 358 height 31
click at [324, 451] on ul "Administrador" at bounding box center [392, 464] width 353 height 36
click at [315, 467] on li "Administrador" at bounding box center [392, 464] width 353 height 24
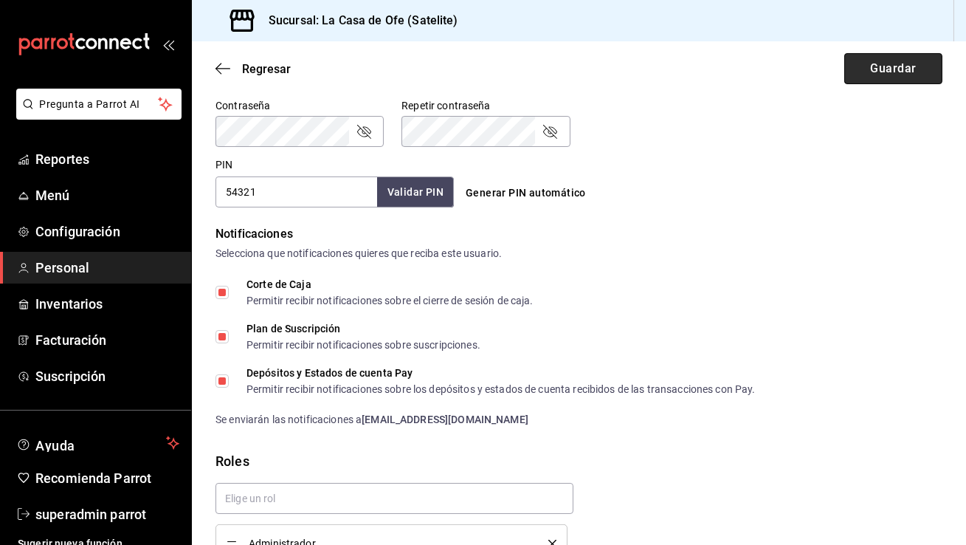
click at [880, 77] on button "Guardar" at bounding box center [893, 68] width 98 height 31
